Goal: Task Accomplishment & Management: Manage account settings

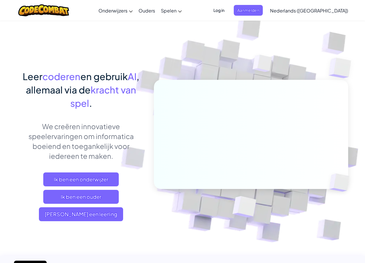
click at [228, 9] on span "Log in" at bounding box center [219, 10] width 18 height 11
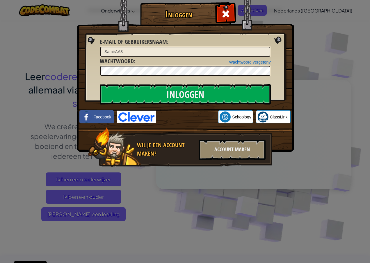
click at [201, 50] on input "SamirAA3" at bounding box center [185, 52] width 170 height 10
type input "S"
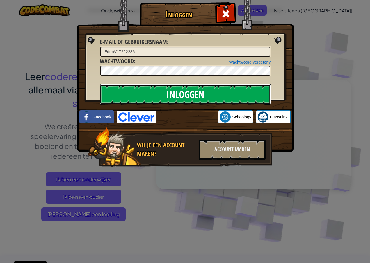
click at [229, 93] on input "Inloggen" at bounding box center [185, 94] width 171 height 20
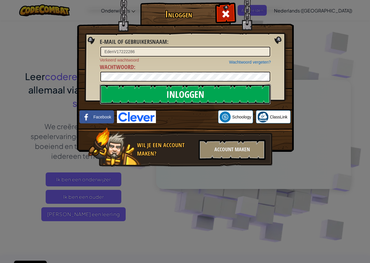
click at [231, 92] on input "Inloggen" at bounding box center [185, 94] width 171 height 20
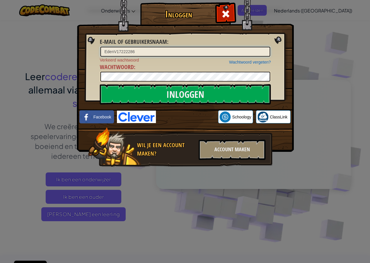
click at [181, 50] on input "EdenV17222286" at bounding box center [185, 52] width 170 height 10
type input "E"
type input "EdenV17222286"
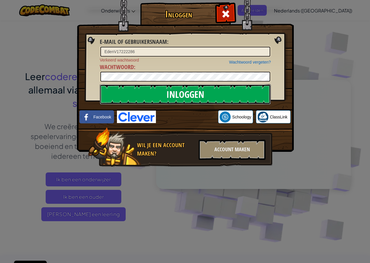
click at [239, 95] on input "Inloggen" at bounding box center [185, 94] width 171 height 20
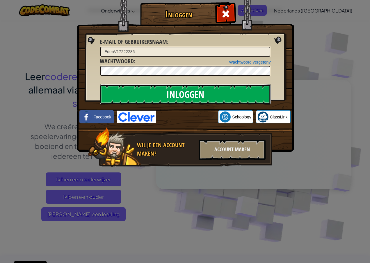
click at [239, 95] on input "Inloggen" at bounding box center [185, 94] width 171 height 20
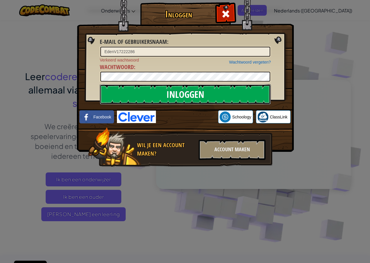
click at [239, 95] on input "Inloggen" at bounding box center [185, 94] width 171 height 20
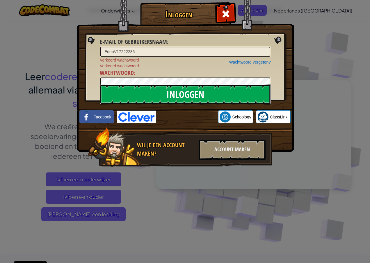
click at [239, 94] on input "Inloggen" at bounding box center [185, 94] width 171 height 20
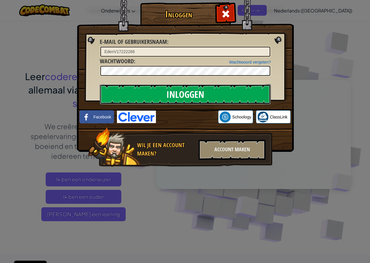
click at [239, 94] on input "Inloggen" at bounding box center [185, 94] width 171 height 20
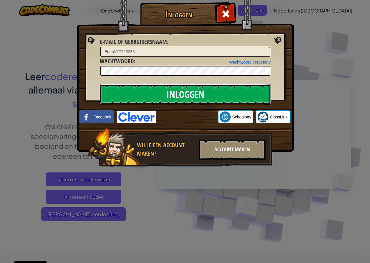
click at [239, 94] on input "Inloggen" at bounding box center [185, 94] width 171 height 20
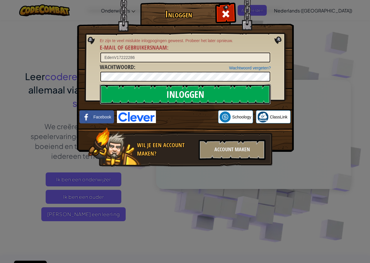
click at [239, 94] on input "Inloggen" at bounding box center [185, 94] width 171 height 20
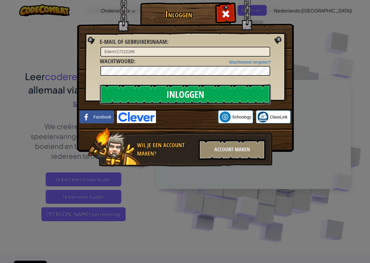
click at [239, 94] on input "Inloggen" at bounding box center [185, 94] width 171 height 20
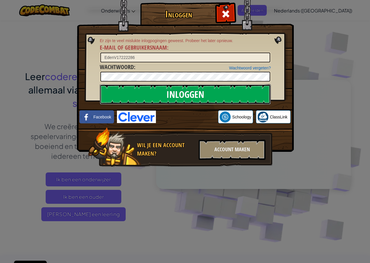
click at [239, 94] on input "Inloggen" at bounding box center [185, 94] width 171 height 20
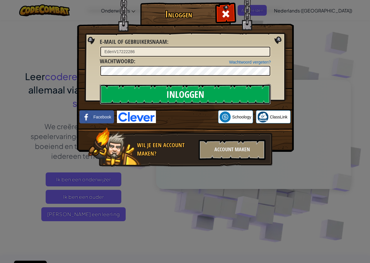
click at [239, 94] on input "Inloggen" at bounding box center [185, 94] width 171 height 20
click at [239, 93] on input "Inloggen" at bounding box center [185, 94] width 171 height 20
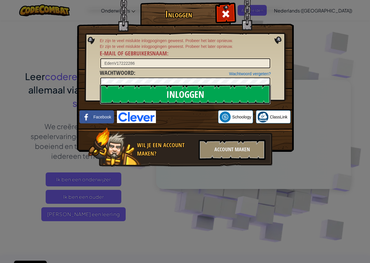
click at [239, 93] on input "Inloggen" at bounding box center [185, 94] width 171 height 20
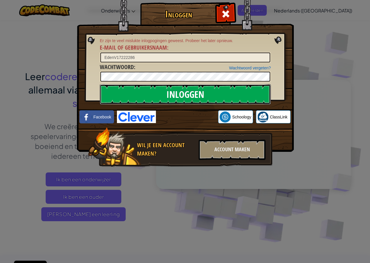
click at [239, 93] on input "Inloggen" at bounding box center [185, 94] width 171 height 20
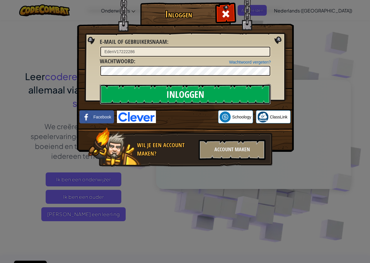
click at [239, 93] on input "Inloggen" at bounding box center [185, 94] width 171 height 20
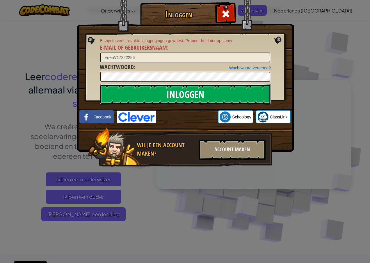
click at [239, 93] on input "Inloggen" at bounding box center [185, 94] width 171 height 20
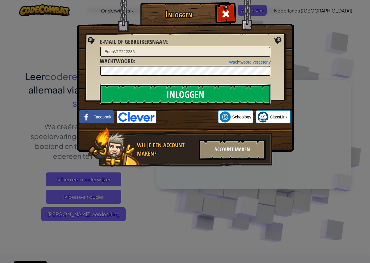
click at [239, 93] on input "Inloggen" at bounding box center [185, 94] width 171 height 20
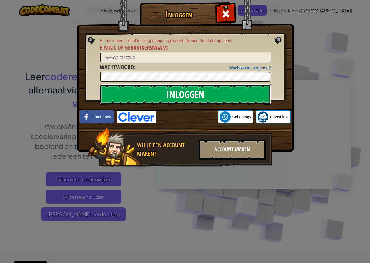
click at [239, 93] on input "Inloggen" at bounding box center [185, 94] width 171 height 20
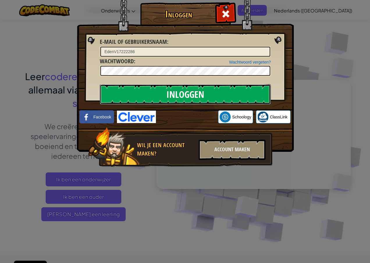
click at [239, 93] on input "Inloggen" at bounding box center [185, 94] width 171 height 20
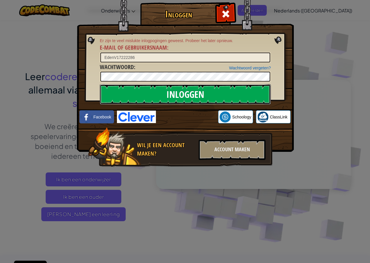
click at [239, 91] on input "Inloggen" at bounding box center [185, 94] width 171 height 20
click at [243, 91] on input "Inloggen" at bounding box center [185, 94] width 171 height 20
click at [243, 90] on input "Inloggen" at bounding box center [185, 94] width 171 height 20
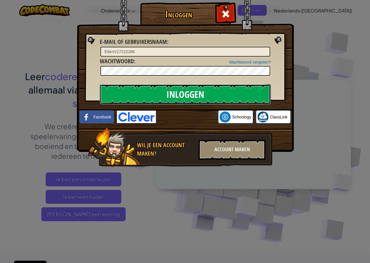
click at [243, 91] on input "Inloggen" at bounding box center [185, 94] width 171 height 20
click at [244, 89] on input "Inloggen" at bounding box center [185, 94] width 171 height 20
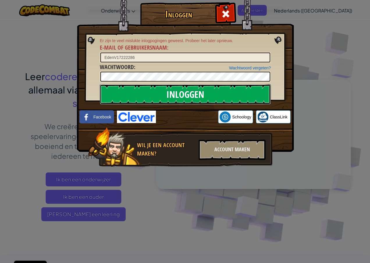
click at [247, 87] on input "Inloggen" at bounding box center [185, 94] width 171 height 20
click at [247, 85] on input "Inloggen" at bounding box center [185, 94] width 171 height 20
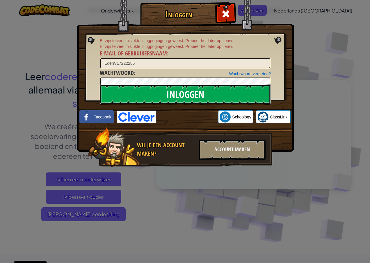
click at [244, 90] on input "Inloggen" at bounding box center [185, 94] width 171 height 20
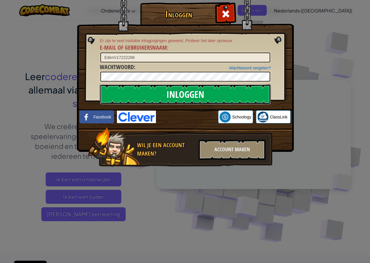
click at [212, 93] on input "Inloggen" at bounding box center [185, 94] width 171 height 20
click at [212, 92] on input "Inloggen" at bounding box center [185, 94] width 171 height 20
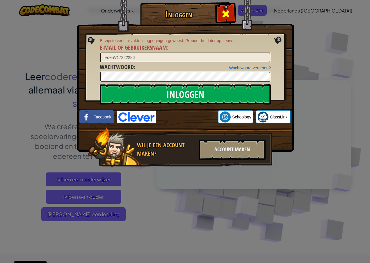
click at [220, 10] on div at bounding box center [225, 13] width 18 height 18
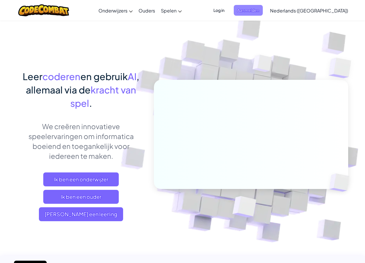
click at [263, 10] on span "Aanmelden" at bounding box center [248, 10] width 29 height 11
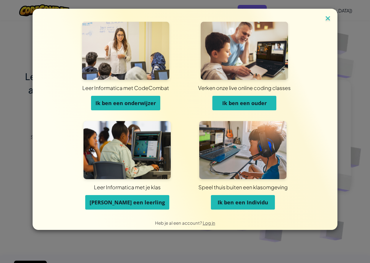
click at [329, 17] on img at bounding box center [328, 19] width 8 height 9
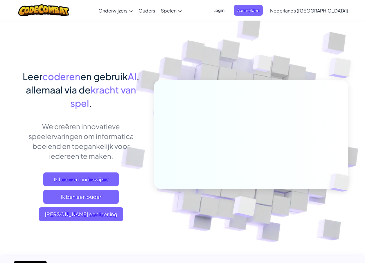
click at [228, 11] on span "Log in" at bounding box center [219, 10] width 18 height 11
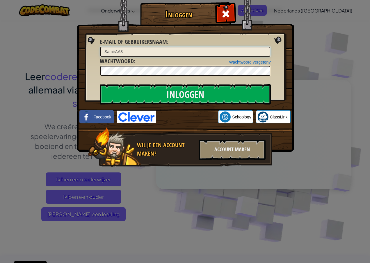
click at [182, 49] on input "SamirAA3" at bounding box center [185, 52] width 170 height 10
type input "S"
type input "EdenV17222286"
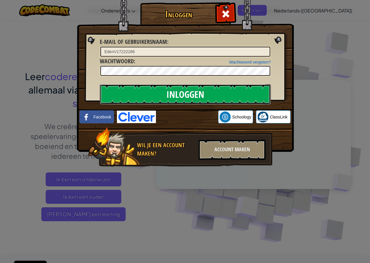
click at [161, 92] on input "Inloggen" at bounding box center [185, 94] width 171 height 20
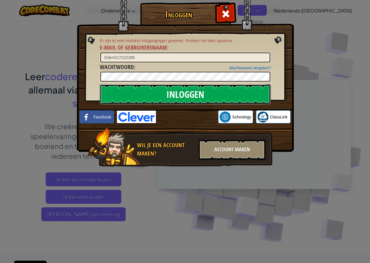
click at [161, 92] on input "Inloggen" at bounding box center [185, 94] width 171 height 20
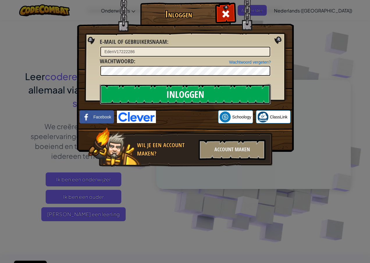
click at [161, 92] on input "Inloggen" at bounding box center [185, 94] width 171 height 20
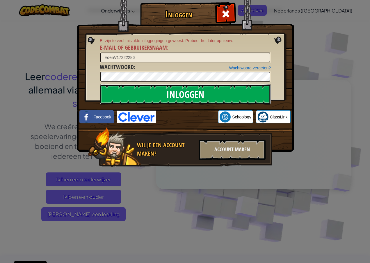
click at [161, 92] on input "Inloggen" at bounding box center [185, 94] width 171 height 20
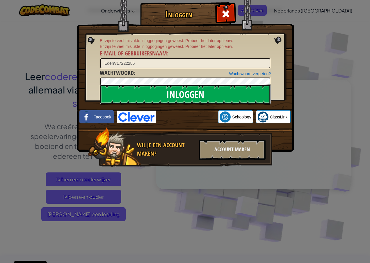
click at [223, 90] on input "Inloggen" at bounding box center [185, 94] width 171 height 20
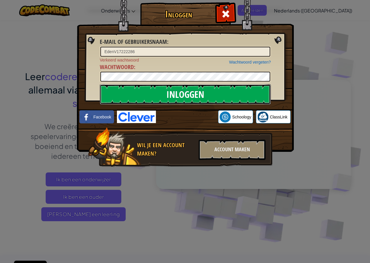
click at [223, 90] on input "Inloggen" at bounding box center [185, 94] width 171 height 20
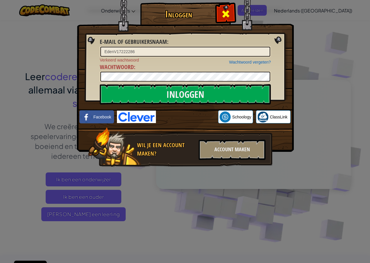
click at [219, 18] on div at bounding box center [225, 13] width 18 height 18
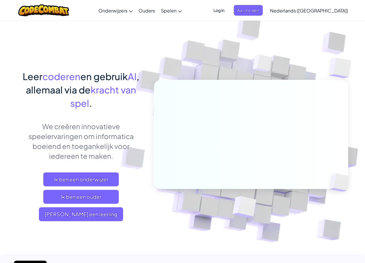
click at [228, 12] on span "Log in" at bounding box center [219, 10] width 18 height 11
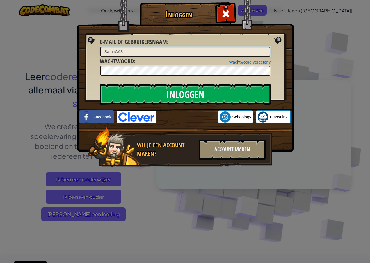
click at [178, 51] on input "SamirAA3" at bounding box center [185, 52] width 170 height 10
type input "S"
type input "EdenV17222286"
click at [337, 214] on div "Inloggen Onbekende fout. E-mail of gebruikersnaam : EdenV17222286 Wachtwoord ve…" at bounding box center [185, 131] width 370 height 263
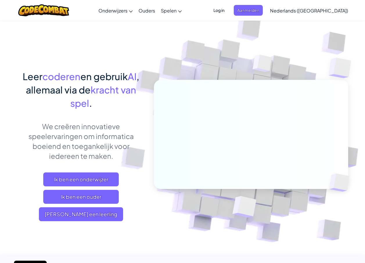
click at [228, 8] on span "Log in" at bounding box center [219, 10] width 18 height 11
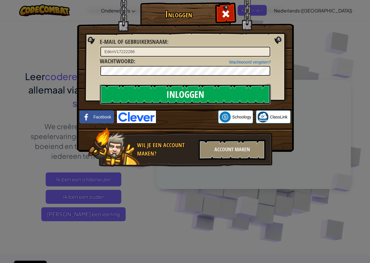
click at [215, 95] on input "Inloggen" at bounding box center [185, 94] width 171 height 20
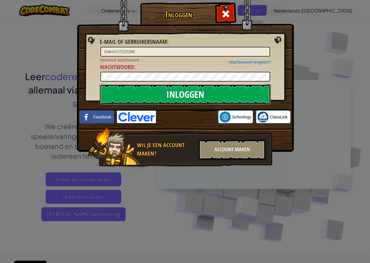
click at [173, 94] on input "Inloggen" at bounding box center [185, 94] width 171 height 20
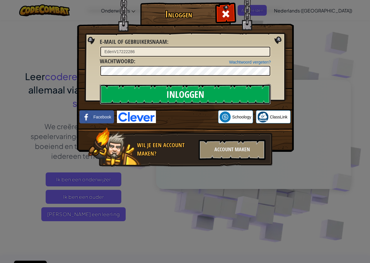
click at [173, 93] on input "Inloggen" at bounding box center [185, 94] width 171 height 20
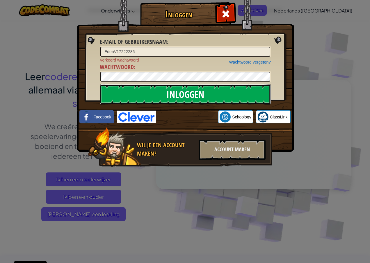
click at [173, 93] on input "Inloggen" at bounding box center [185, 94] width 171 height 20
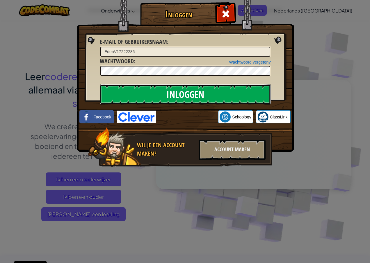
click at [173, 93] on input "Inloggen" at bounding box center [185, 94] width 171 height 20
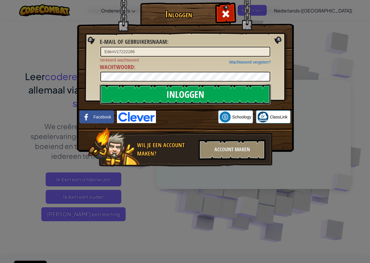
click at [244, 90] on input "Inloggen" at bounding box center [185, 94] width 171 height 20
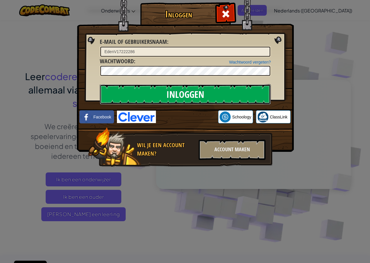
click at [244, 90] on input "Inloggen" at bounding box center [185, 94] width 171 height 20
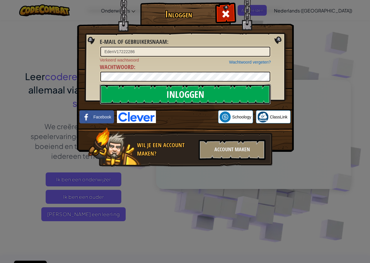
click at [244, 90] on input "Inloggen" at bounding box center [185, 94] width 171 height 20
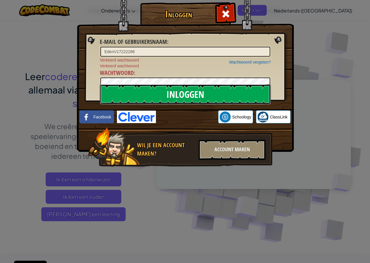
click at [244, 90] on input "Inloggen" at bounding box center [185, 94] width 171 height 20
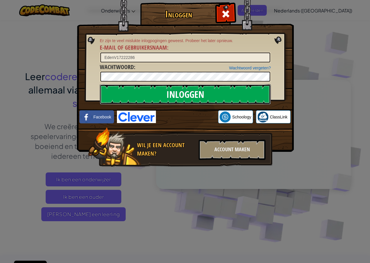
click at [244, 90] on input "Inloggen" at bounding box center [185, 94] width 171 height 20
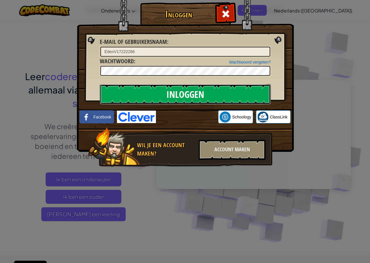
click at [244, 90] on input "Inloggen" at bounding box center [185, 94] width 171 height 20
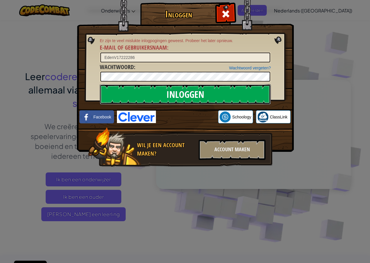
click at [244, 90] on input "Inloggen" at bounding box center [185, 94] width 171 height 20
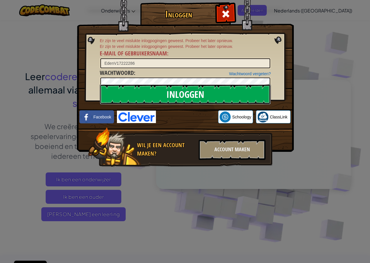
click at [244, 90] on input "Inloggen" at bounding box center [185, 94] width 171 height 20
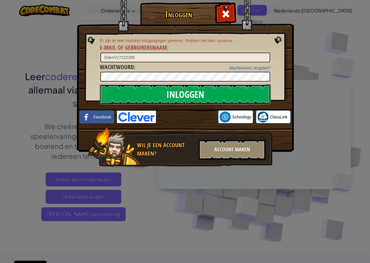
click at [244, 90] on input "Inloggen" at bounding box center [185, 94] width 171 height 20
click at [244, 86] on input "Inloggen" at bounding box center [185, 94] width 171 height 20
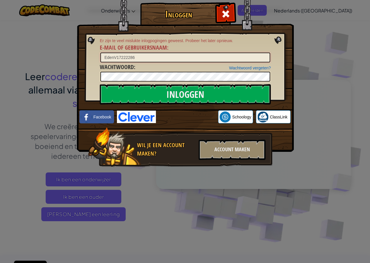
click at [240, 56] on input "EdenV17222286" at bounding box center [185, 58] width 170 height 10
type input "E"
click at [196, 57] on input "E-mail of gebruikersnaam :" at bounding box center [185, 58] width 170 height 10
type input "e"
type input "Eden"
